Goal: Task Accomplishment & Management: Manage account settings

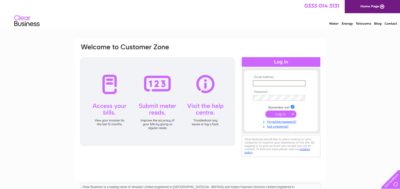
click at [268, 84] on input "text" at bounding box center [279, 83] width 53 height 6
type input "[EMAIL_ADDRESS][DOMAIN_NAME]"
click at [265, 110] on input "submit" at bounding box center [280, 113] width 31 height 7
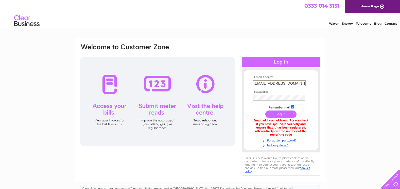
drag, startPoint x: 292, startPoint y: 84, endPoint x: 218, endPoint y: 87, distance: 73.6
click at [218, 87] on div "Email Address: [EMAIL_ADDRESS][DOMAIN_NAME] Password:" at bounding box center [199, 110] width 241 height 134
type input "[EMAIL_ADDRESS][DOMAIN_NAME]"
click at [281, 141] on link "Forgotten password?" at bounding box center [282, 139] width 58 height 5
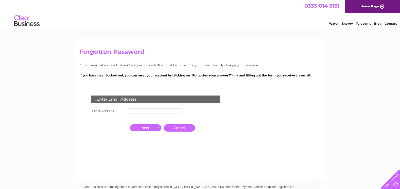
click at [141, 110] on input "text" at bounding box center [155, 111] width 52 height 6
type input "[EMAIL_ADDRESS][DOMAIN_NAME]"
click at [148, 131] on input "button" at bounding box center [145, 127] width 31 height 7
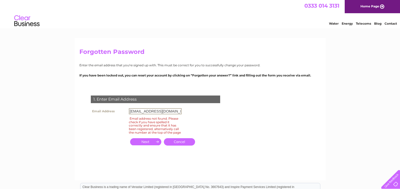
drag, startPoint x: 177, startPoint y: 111, endPoint x: 112, endPoint y: 104, distance: 65.8
click at [112, 104] on div "1. Enter Email Address Email Address info@naturaldefinition.co.uk Email address…" at bounding box center [156, 123] width 154 height 66
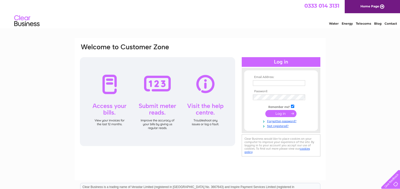
drag, startPoint x: 174, startPoint y: 20, endPoint x: 118, endPoint y: 14, distance: 56.6
click at [118, 14] on div "Water Energy Telecoms Blog Contact" at bounding box center [200, 21] width 400 height 16
